Goal: Task Accomplishment & Management: Manage account settings

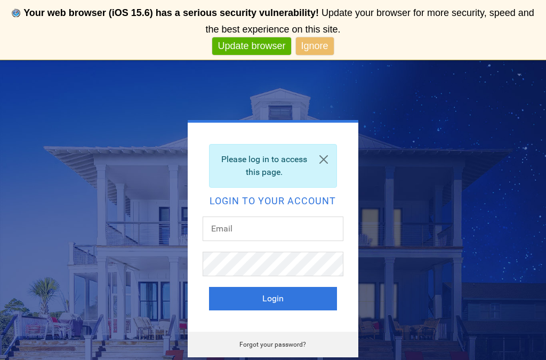
scroll to position [114, 0]
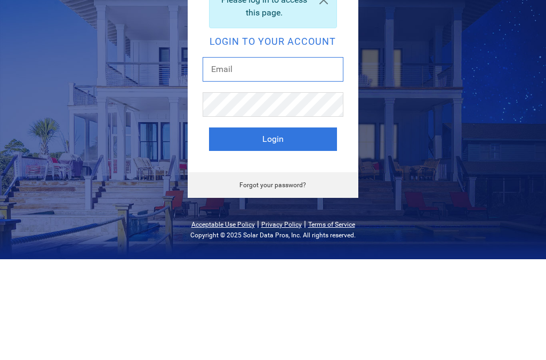
type input "[EMAIL_ADDRESS][DOMAIN_NAME]"
click at [272, 228] on button "Login" at bounding box center [273, 239] width 128 height 23
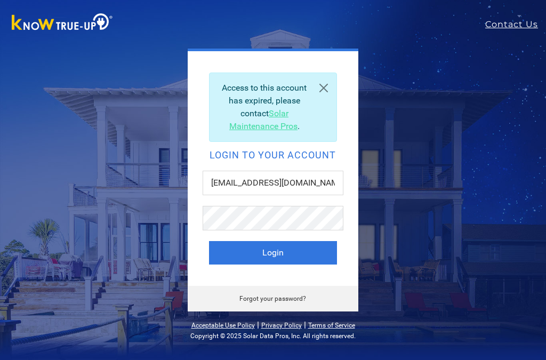
click at [240, 249] on button "Login" at bounding box center [273, 252] width 128 height 23
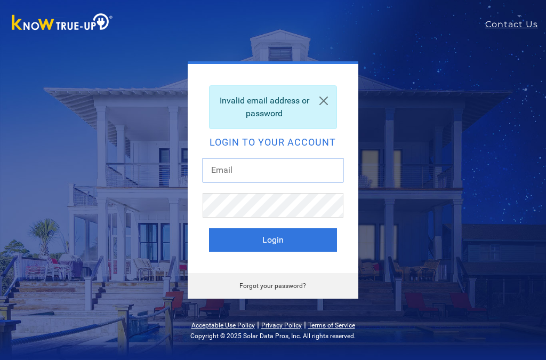
type input "[EMAIL_ADDRESS][DOMAIN_NAME]"
click at [237, 237] on button "Login" at bounding box center [273, 239] width 128 height 23
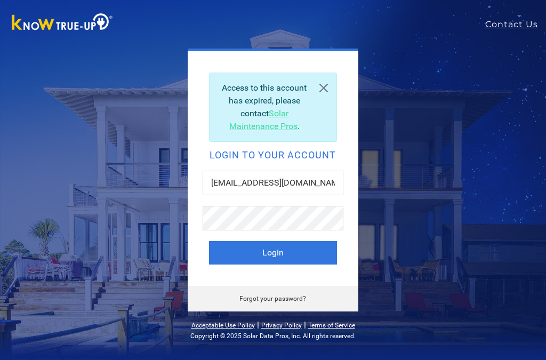
click at [217, 256] on button "Login" at bounding box center [273, 252] width 128 height 23
